Goal: Find specific page/section

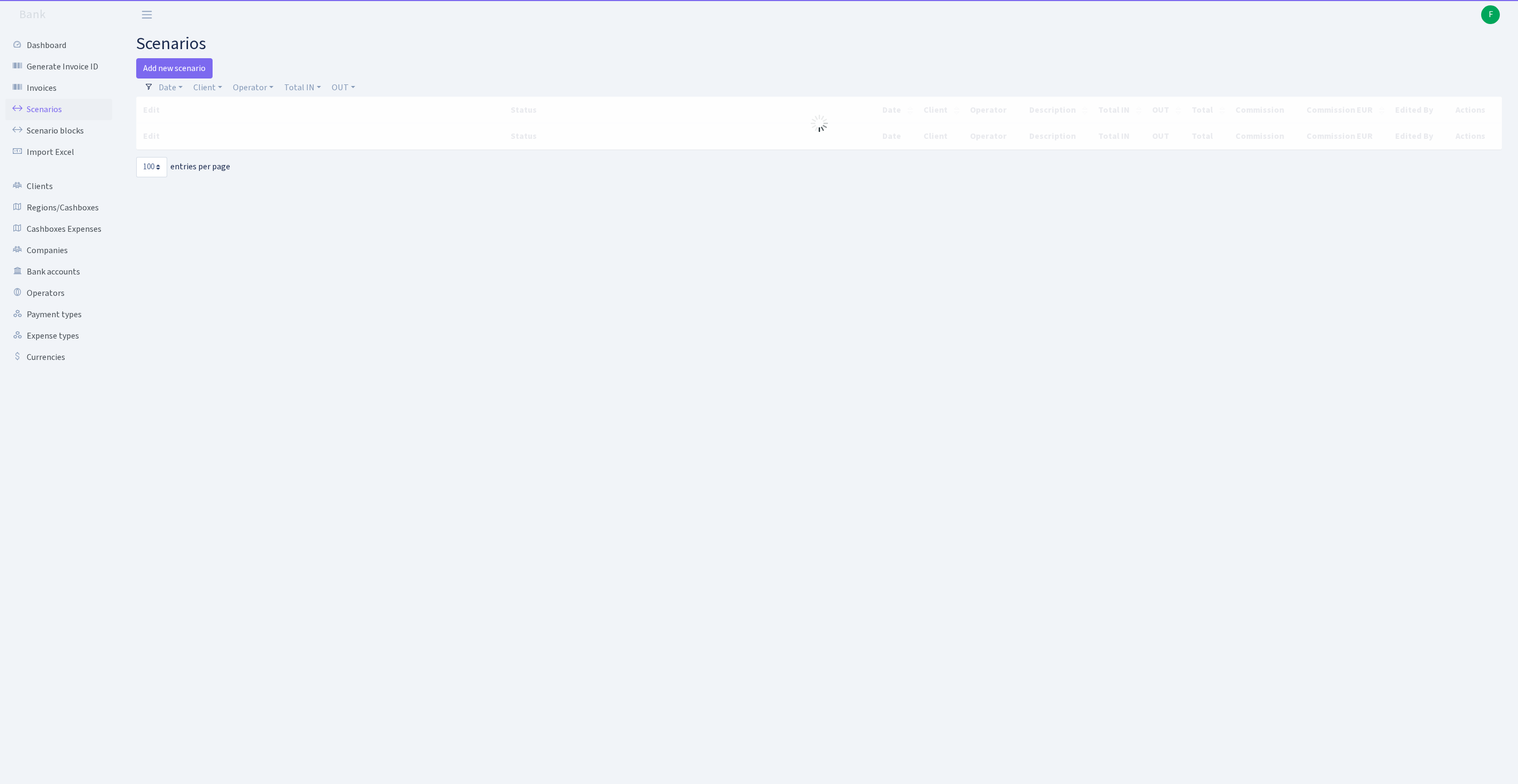
select select "100"
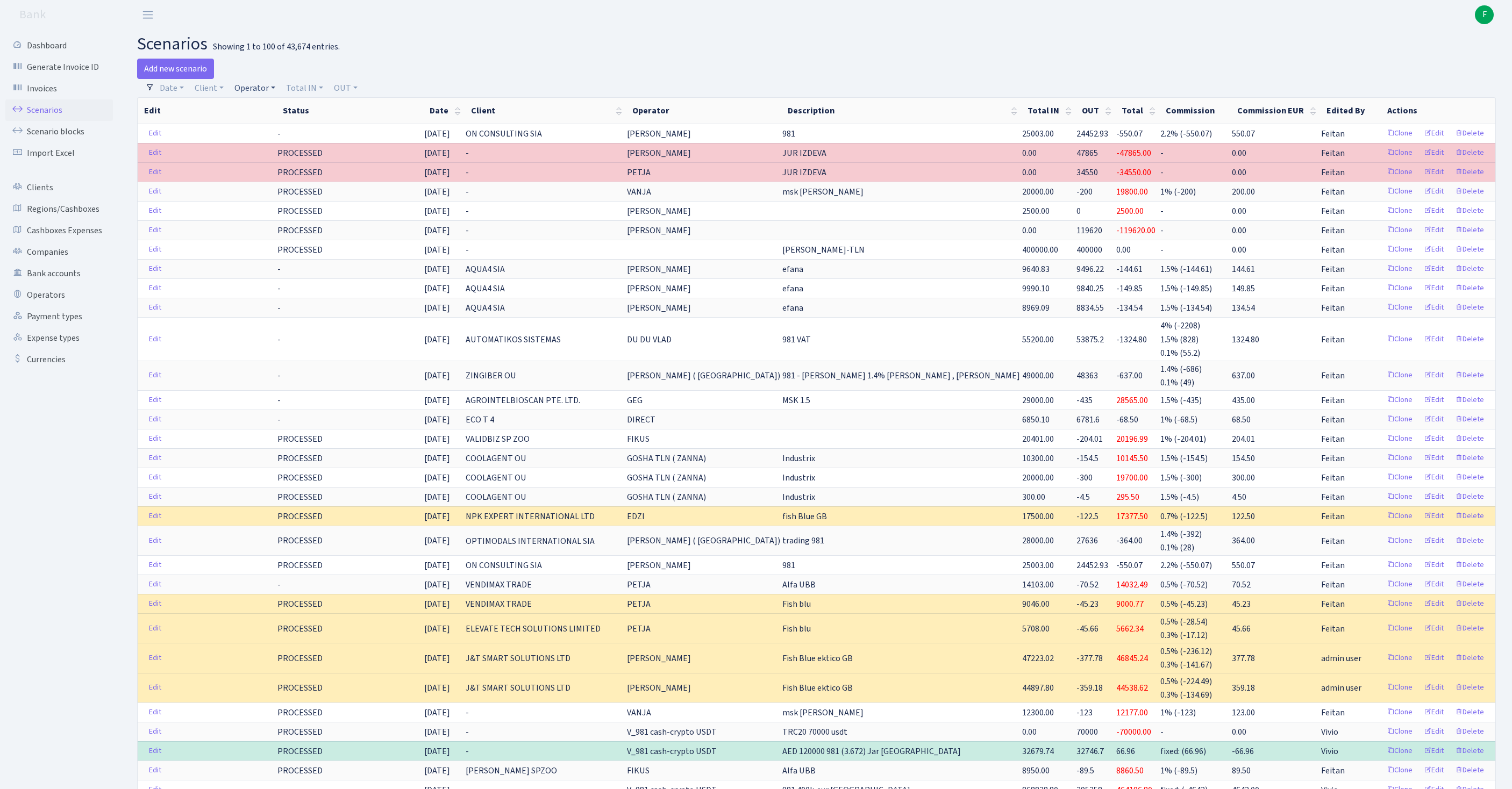
click at [272, 95] on link "Operator" at bounding box center [255, 88] width 50 height 18
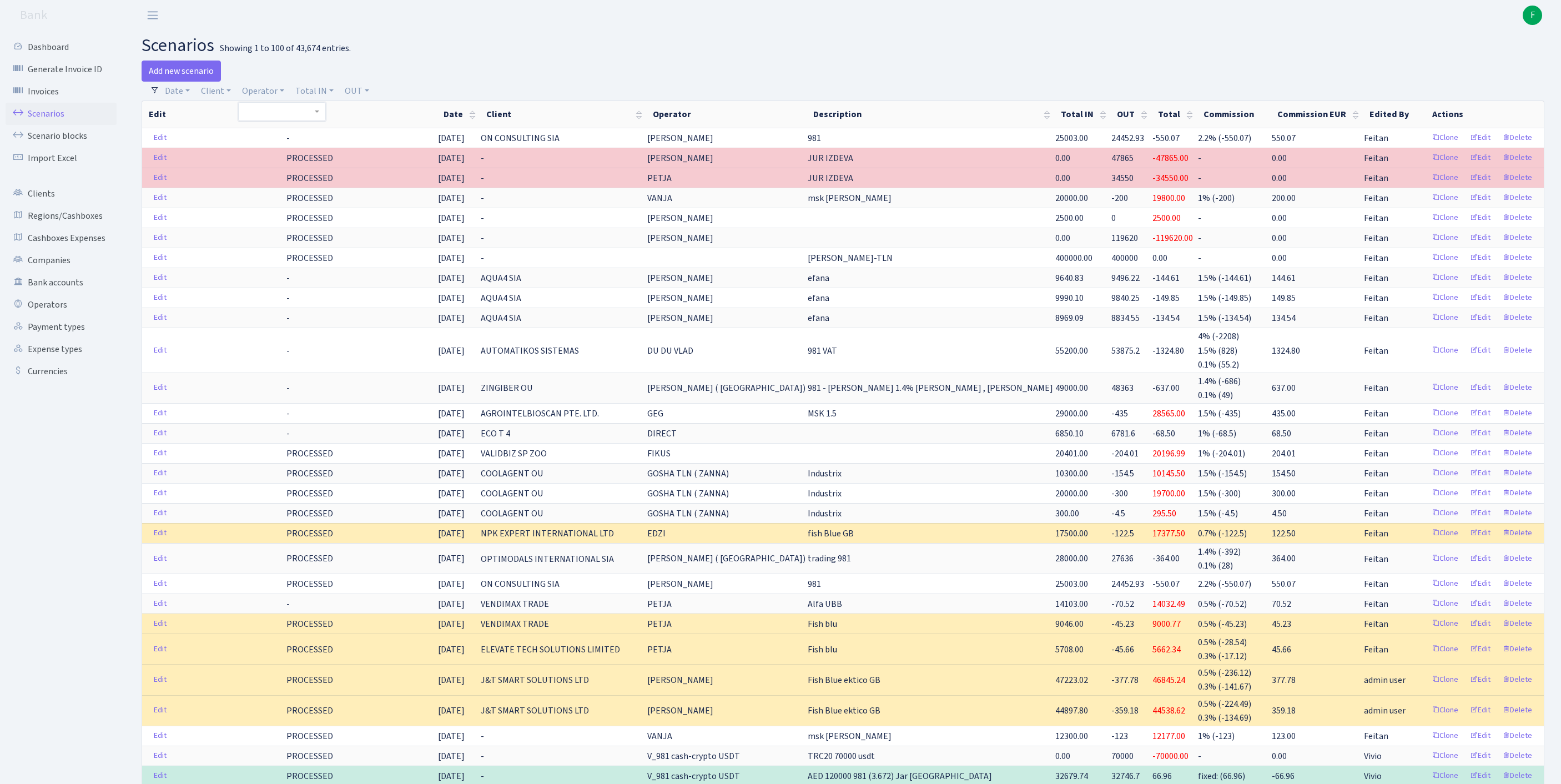
click at [522, 44] on h2 "scenarios Showing 1 to 100 of 43,674 entries." at bounding box center [843, 46] width 1403 height 21
click at [60, 143] on link "Scenario blocks" at bounding box center [61, 135] width 111 height 22
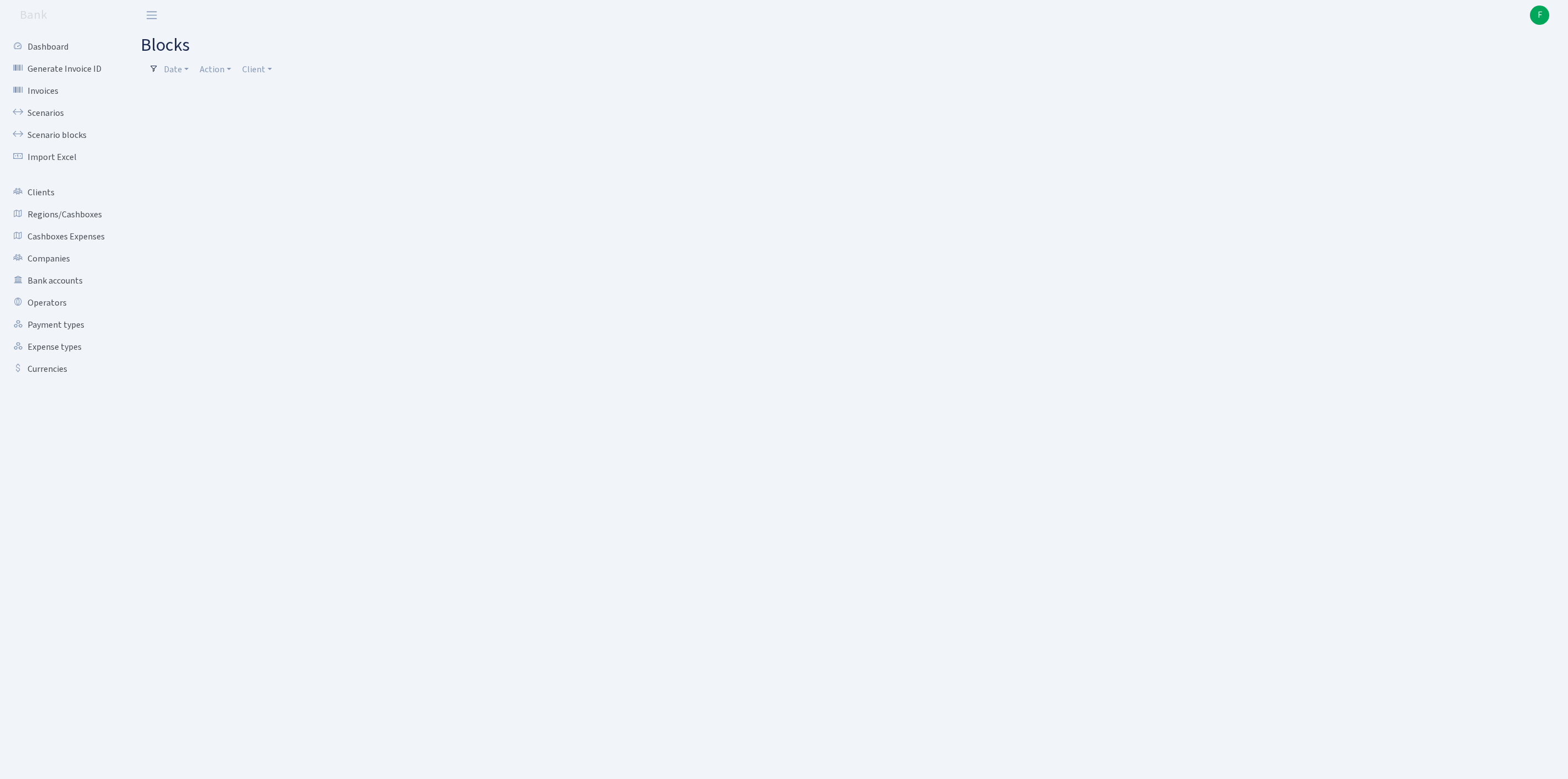
select select "100"
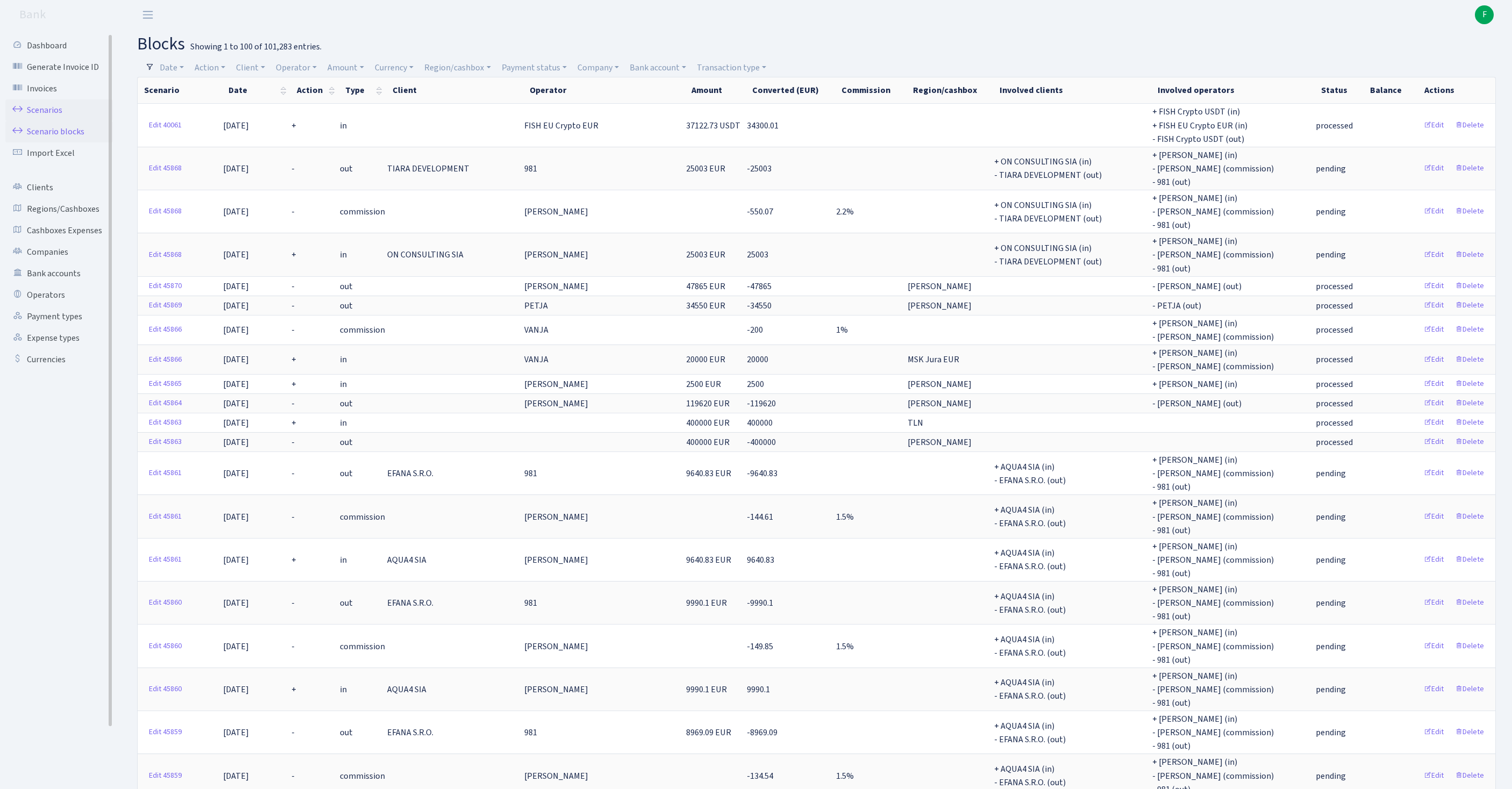
click at [52, 121] on link "Scenarios" at bounding box center [59, 110] width 107 height 21
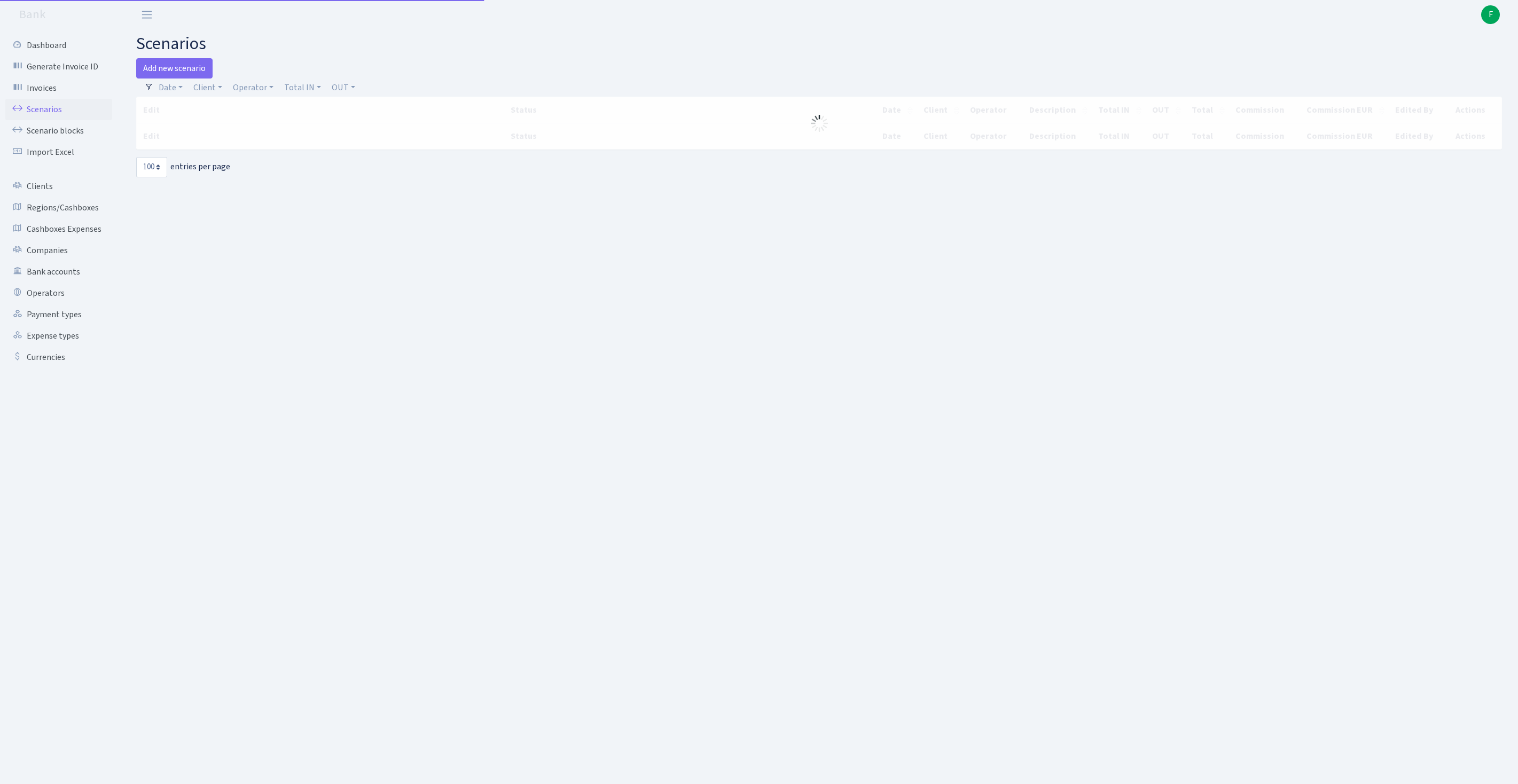
select select "100"
